Goal: Check status: Check status

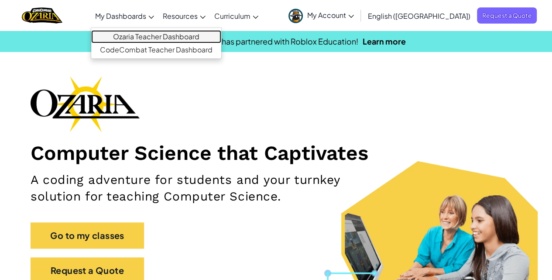
click at [163, 32] on link "Ozaria Teacher Dashboard" at bounding box center [156, 36] width 130 height 13
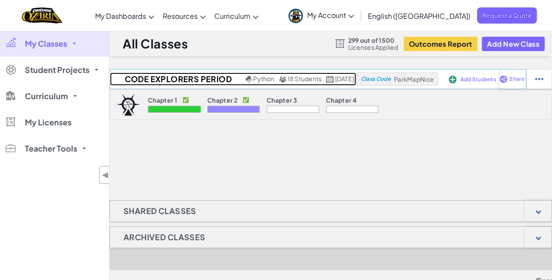
click at [288, 77] on span "18 Students" at bounding box center [305, 79] width 34 height 8
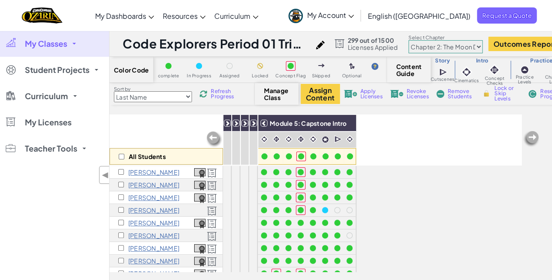
click at [423, 48] on select "Chapter 1: Sky Mountain Chapter 2: The Moon Dancers Chapter 3: The Phoenix Land…" at bounding box center [445, 46] width 74 height 13
select select "5e27600d1c9d440000ac3ee7"
click at [415, 40] on select "Chapter 1: Sky Mountain Chapter 2: The Moon Dancers Chapter 3: The Phoenix Land…" at bounding box center [445, 46] width 74 height 13
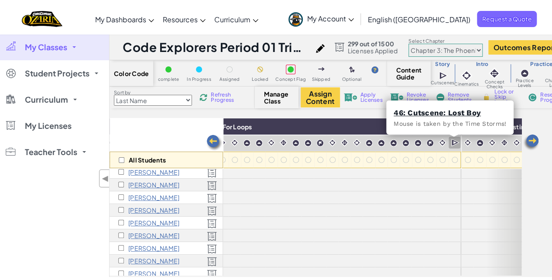
scroll to position [29, 330]
